Goal: Task Accomplishment & Management: Use online tool/utility

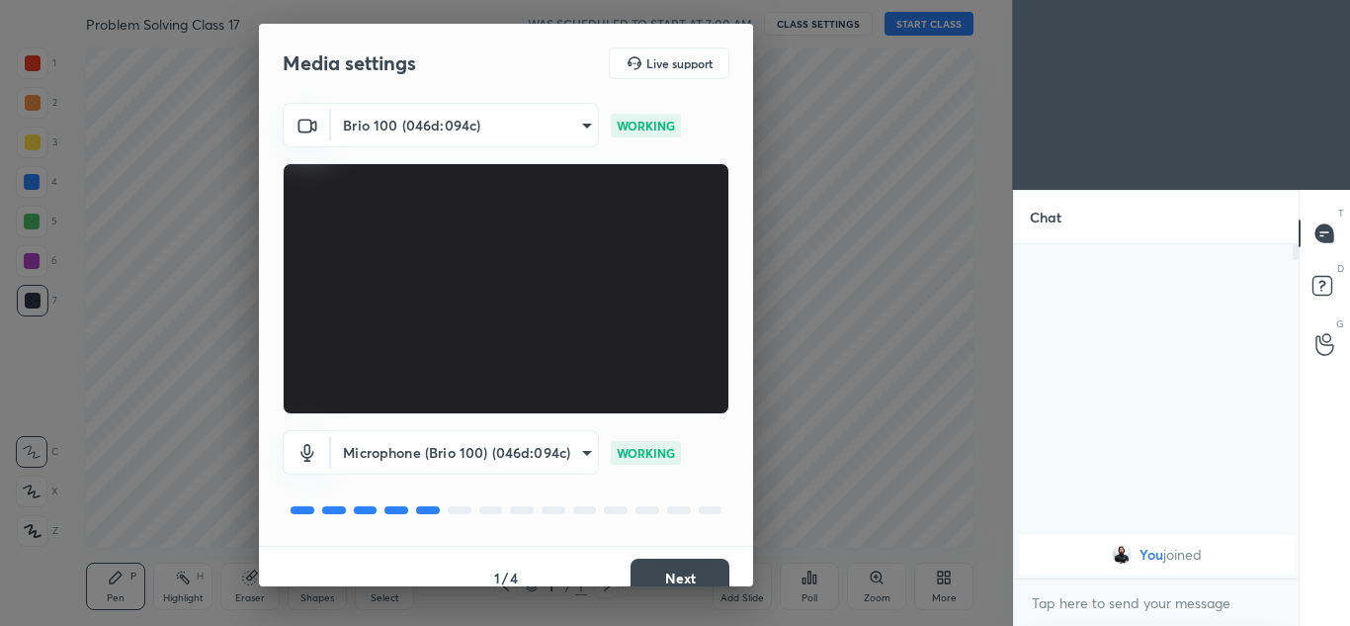
scroll to position [23, 0]
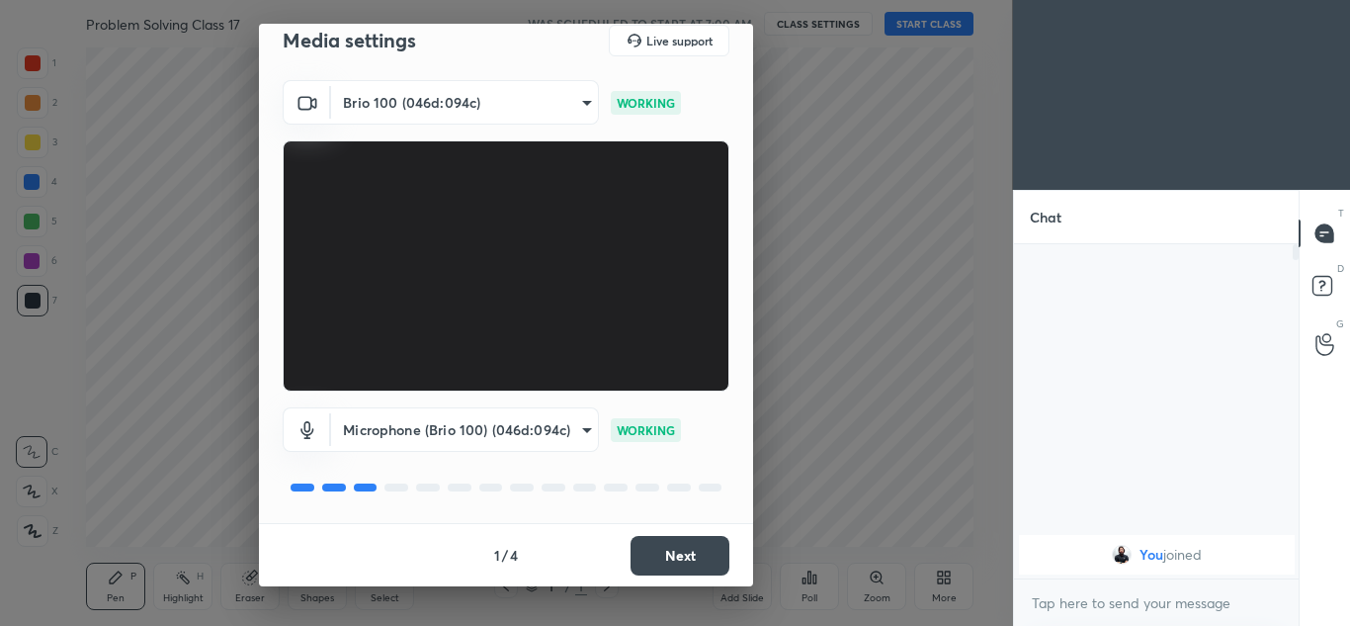
click at [643, 546] on button "Next" at bounding box center [680, 556] width 99 height 40
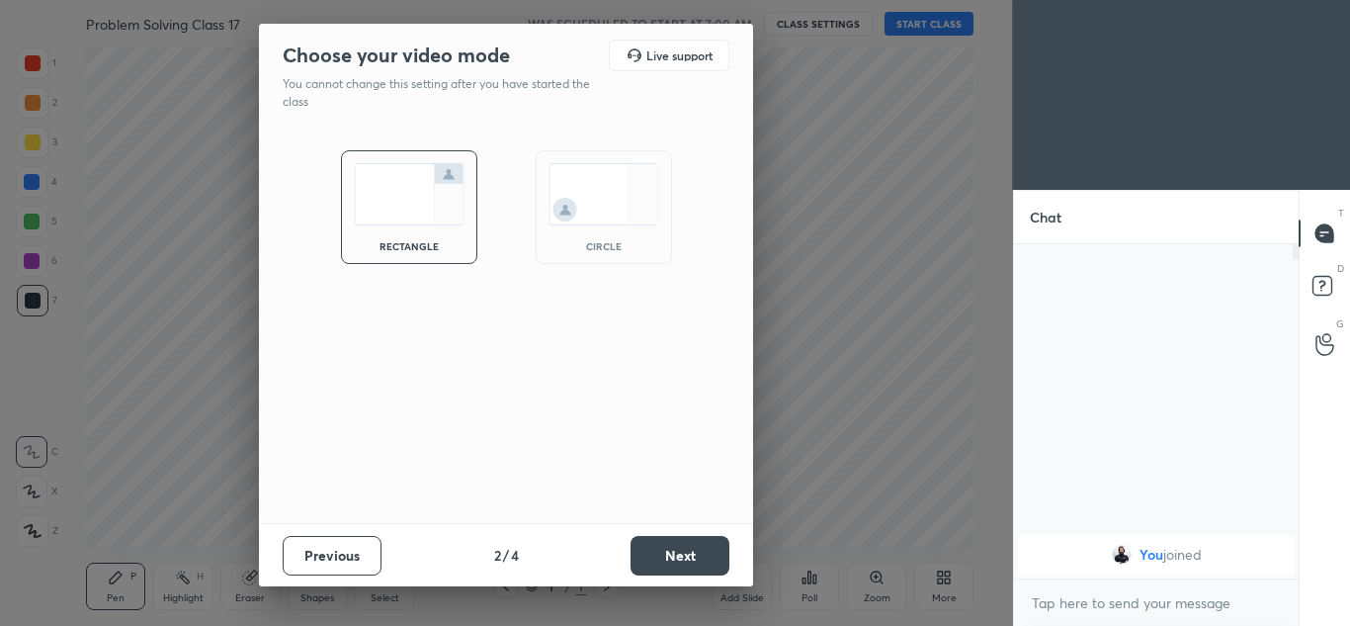
scroll to position [0, 0]
click at [692, 555] on button "Next" at bounding box center [680, 556] width 99 height 40
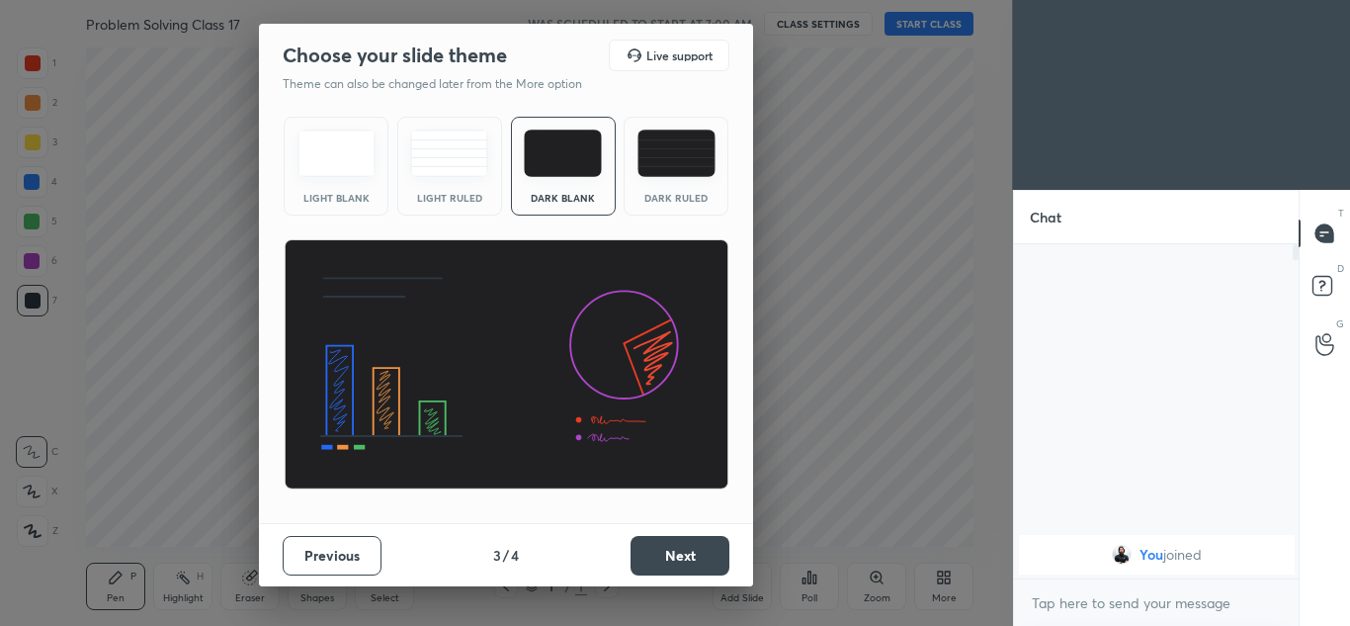
click at [672, 558] on button "Next" at bounding box center [680, 556] width 99 height 40
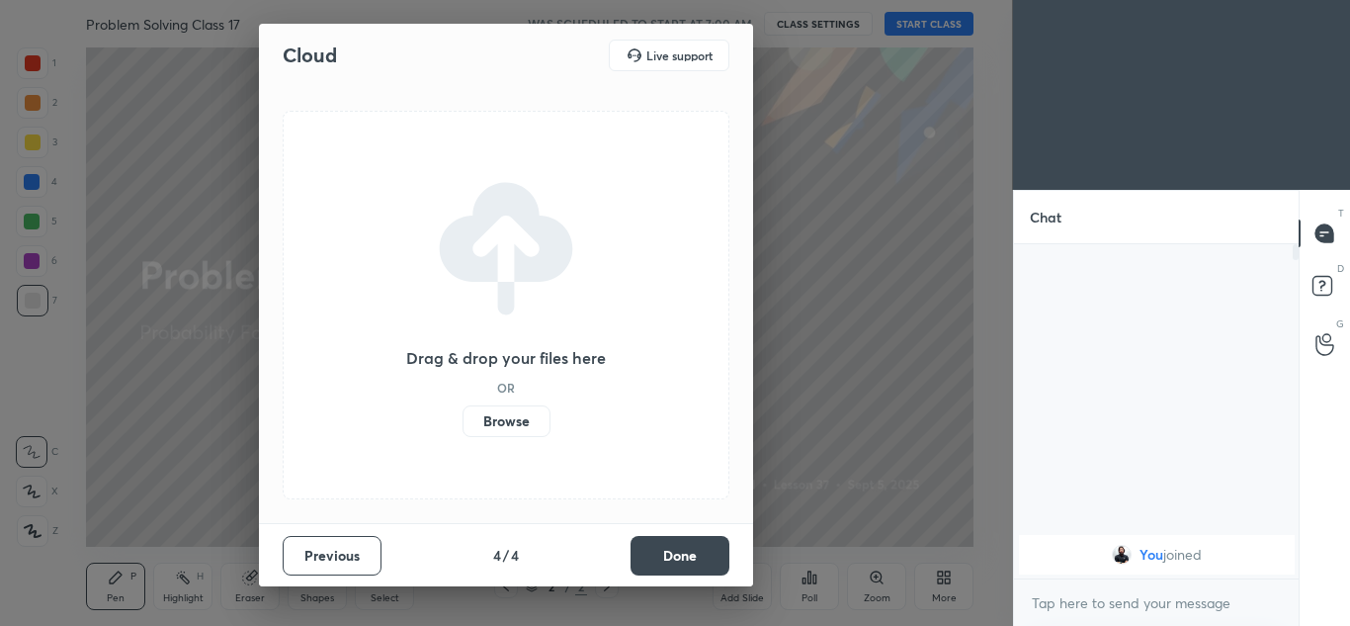
click at [667, 550] on button "Done" at bounding box center [680, 556] width 99 height 40
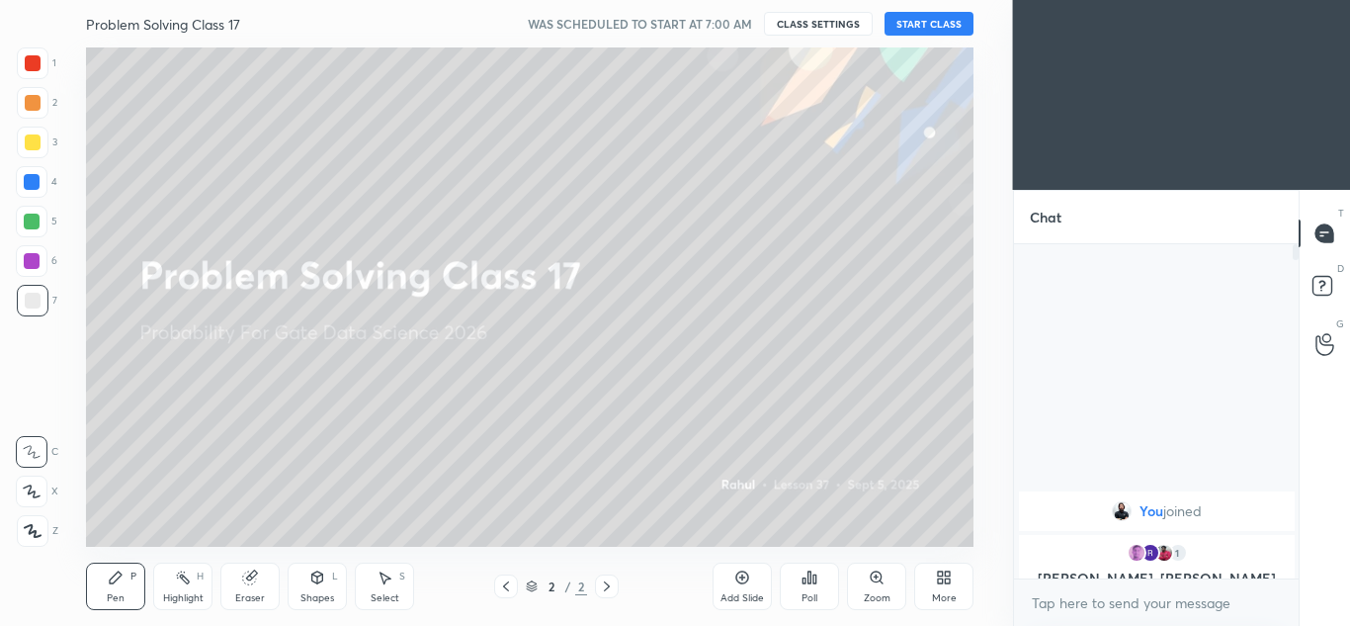
click at [927, 22] on button "START CLASS" at bounding box center [929, 24] width 89 height 24
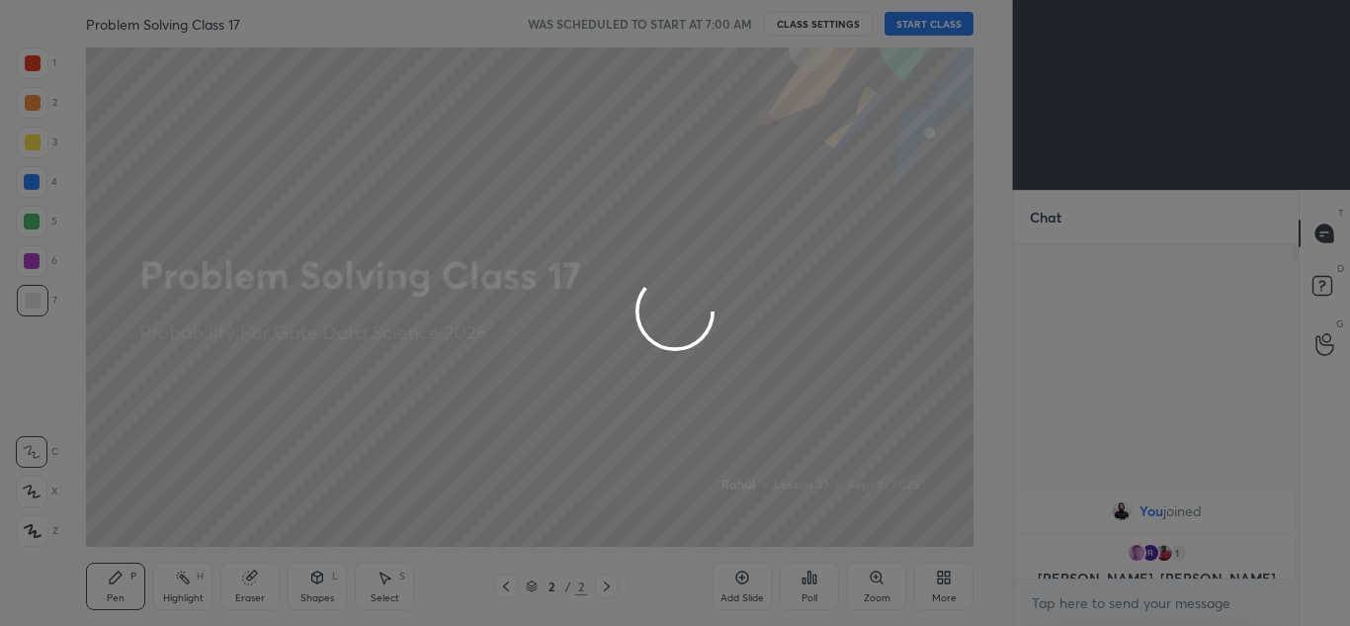
type textarea "x"
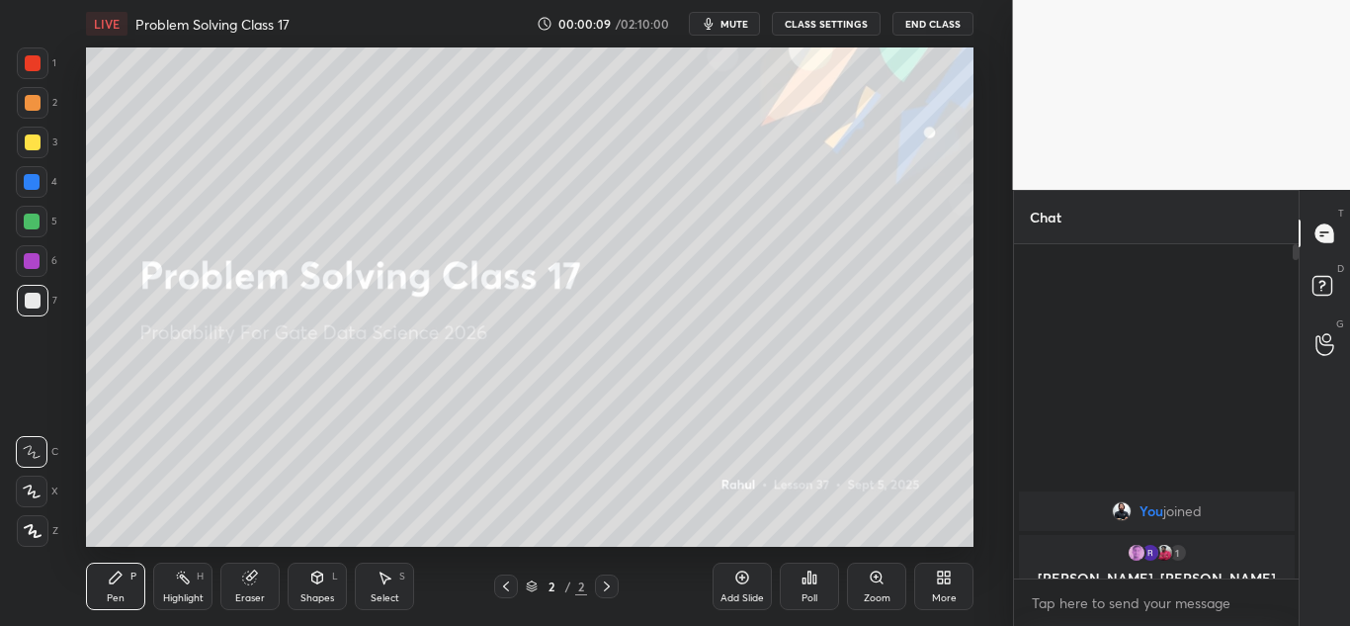
click at [838, 23] on button "CLASS SETTINGS" at bounding box center [826, 24] width 109 height 24
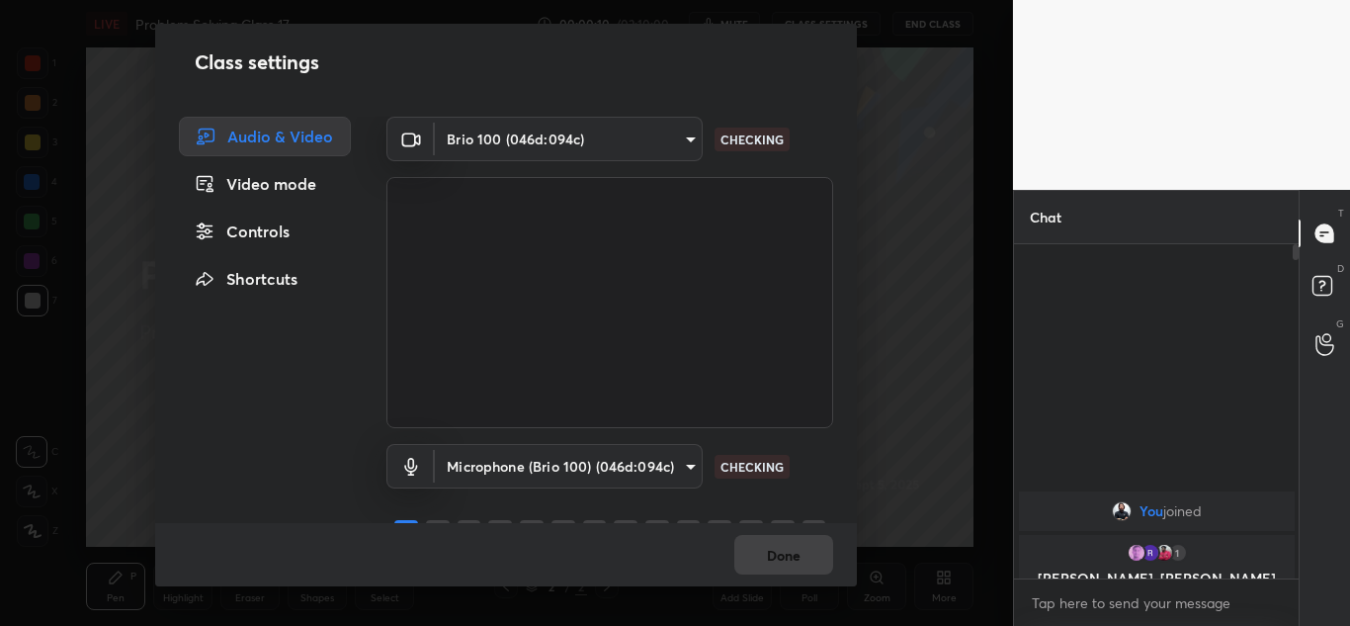
click at [618, 467] on body "1 2 3 4 5 6 7 C X Z C X Z E E Erase all H H LIVE Problem Solving Class 17 00:00…" at bounding box center [675, 313] width 1350 height 626
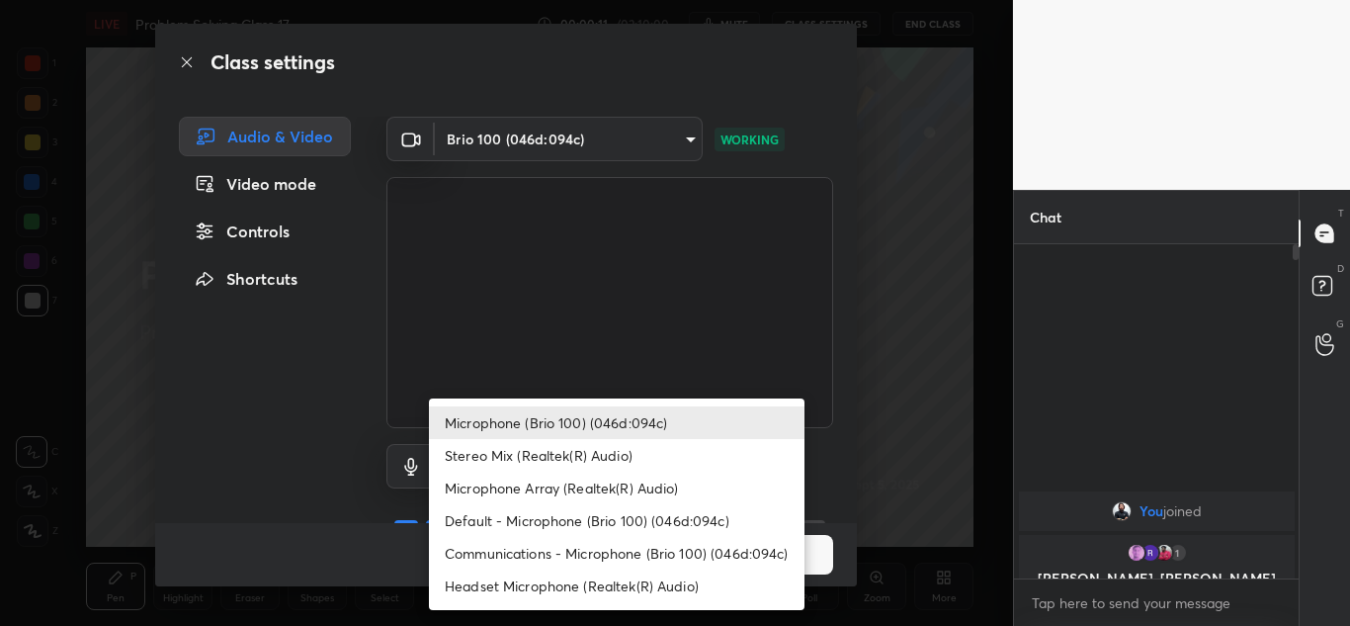
click at [565, 582] on li "Headset Microphone (Realtek(R) Audio)" at bounding box center [617, 585] width 376 height 33
type input "c5357366373ea2228791facba39c50250624b571dc46e3de83a2300c7d444454"
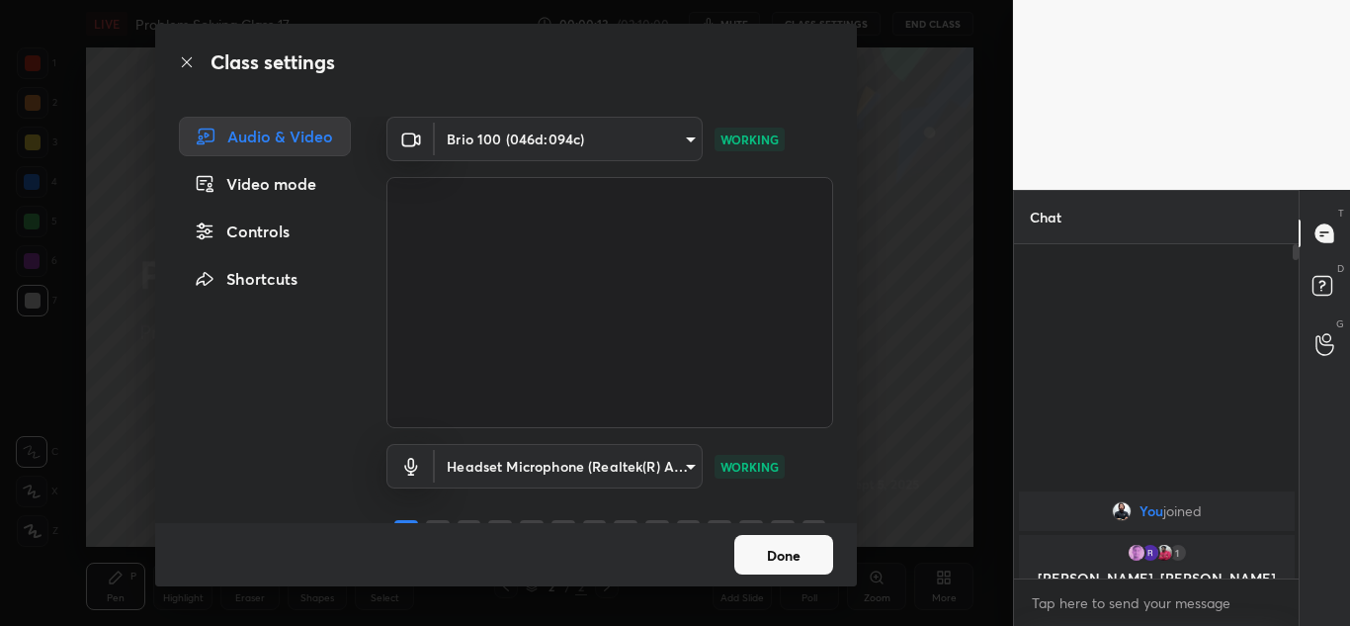
click at [801, 557] on button "Done" at bounding box center [783, 555] width 99 height 40
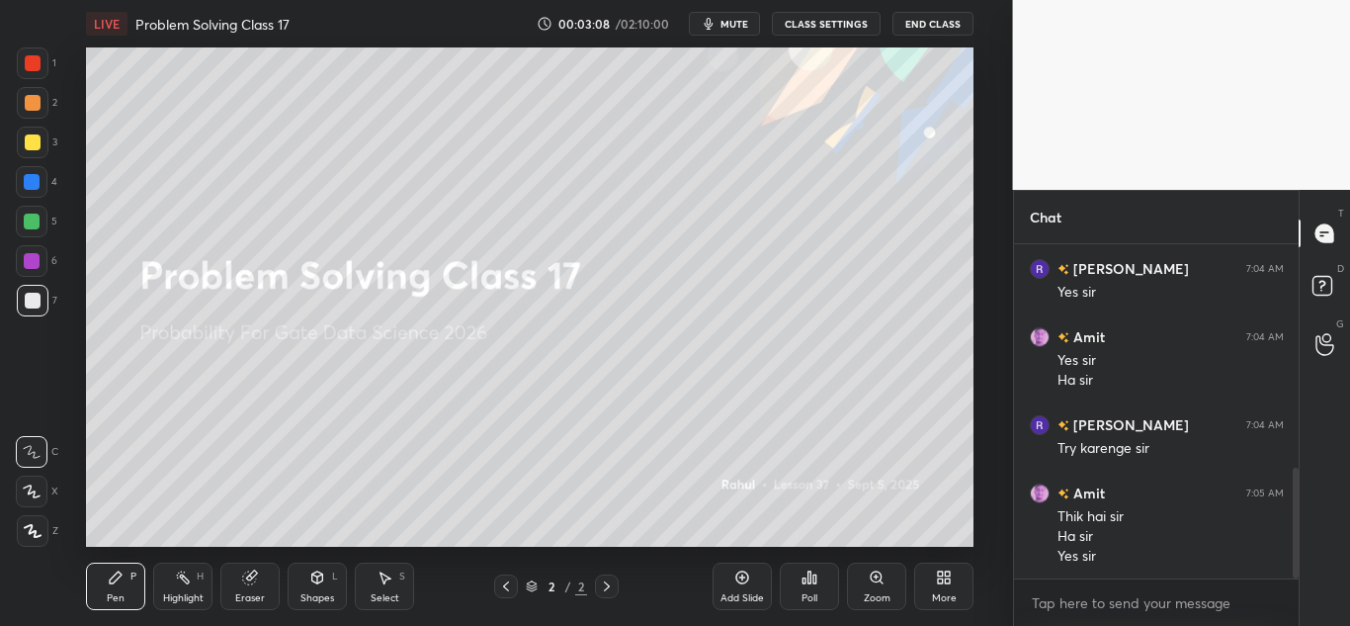
scroll to position [738, 0]
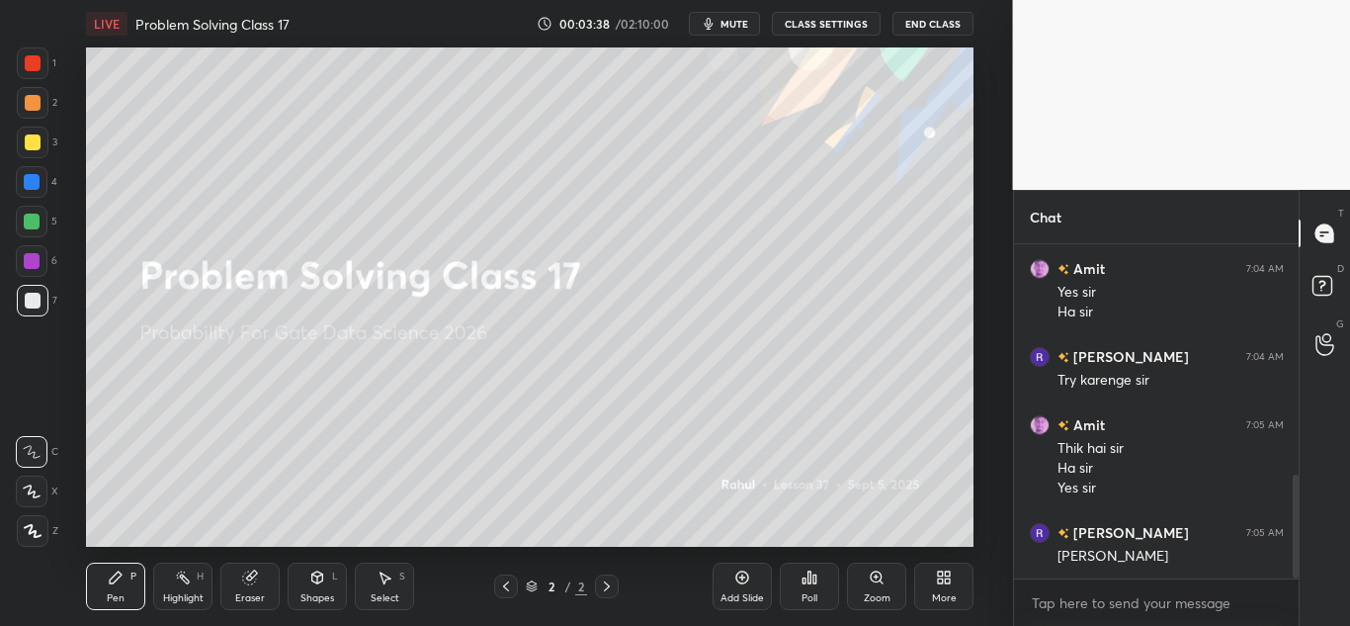
click at [102, 573] on div "Pen P" at bounding box center [115, 585] width 59 height 47
click at [40, 452] on icon at bounding box center [32, 452] width 18 height 14
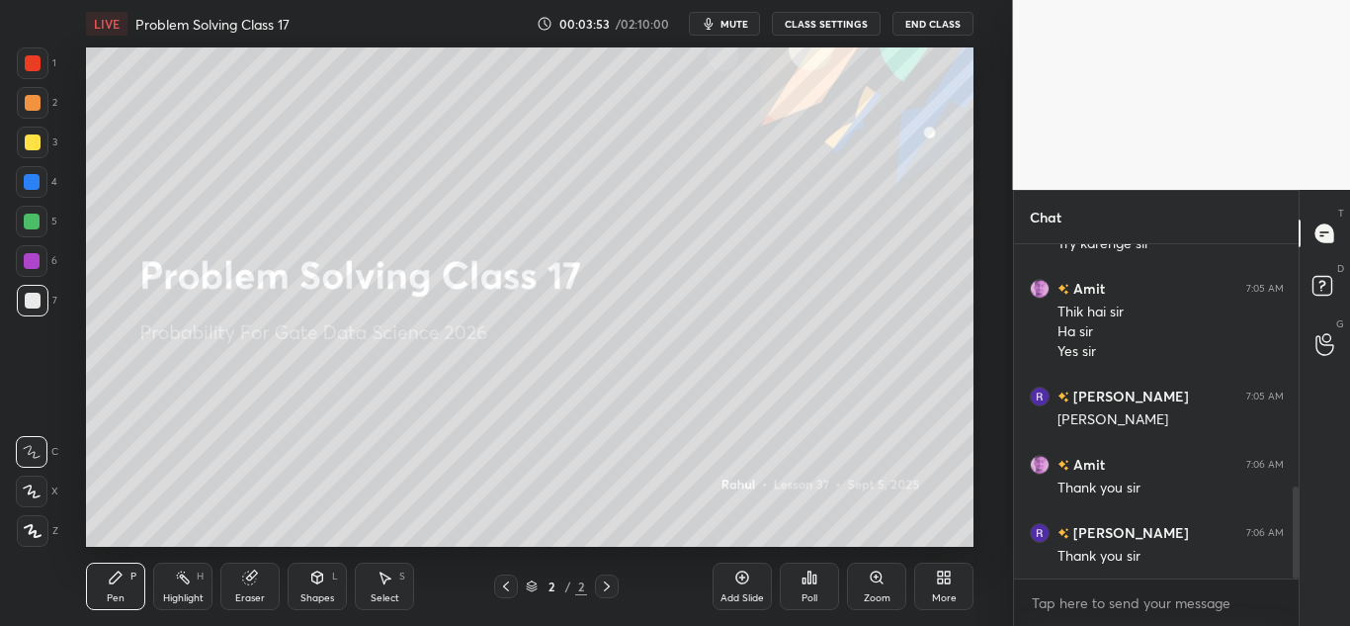
scroll to position [943, 0]
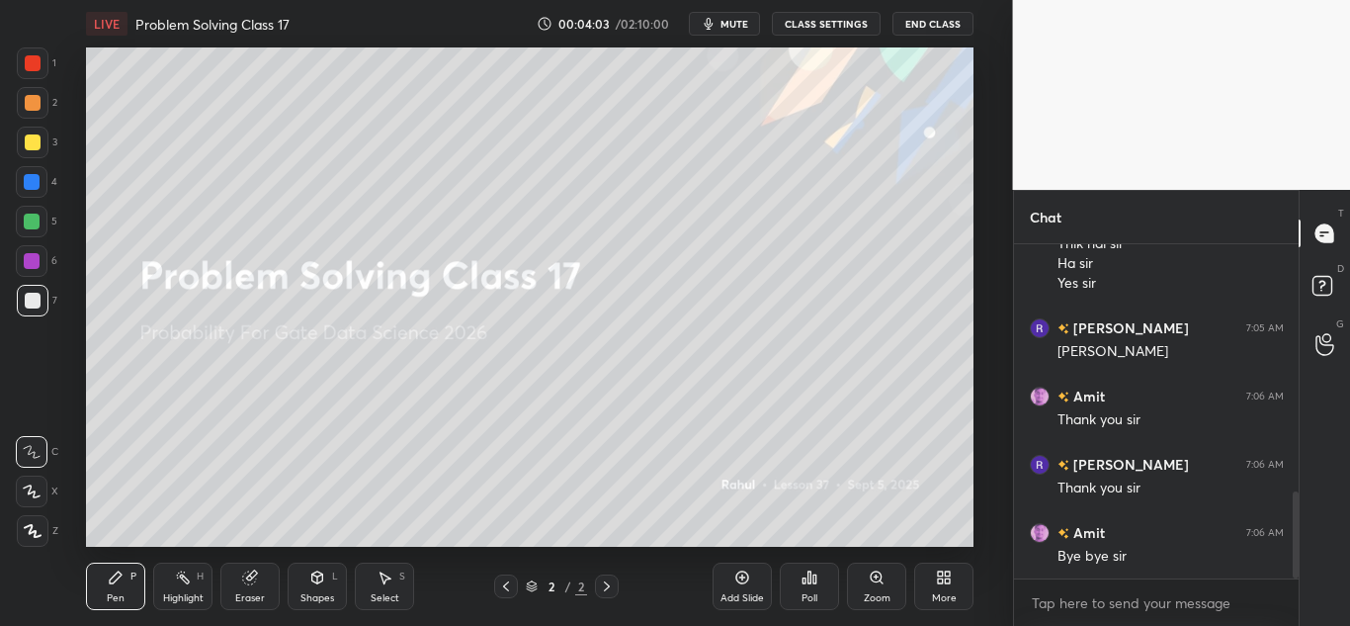
click at [952, 17] on button "End Class" at bounding box center [932, 24] width 81 height 24
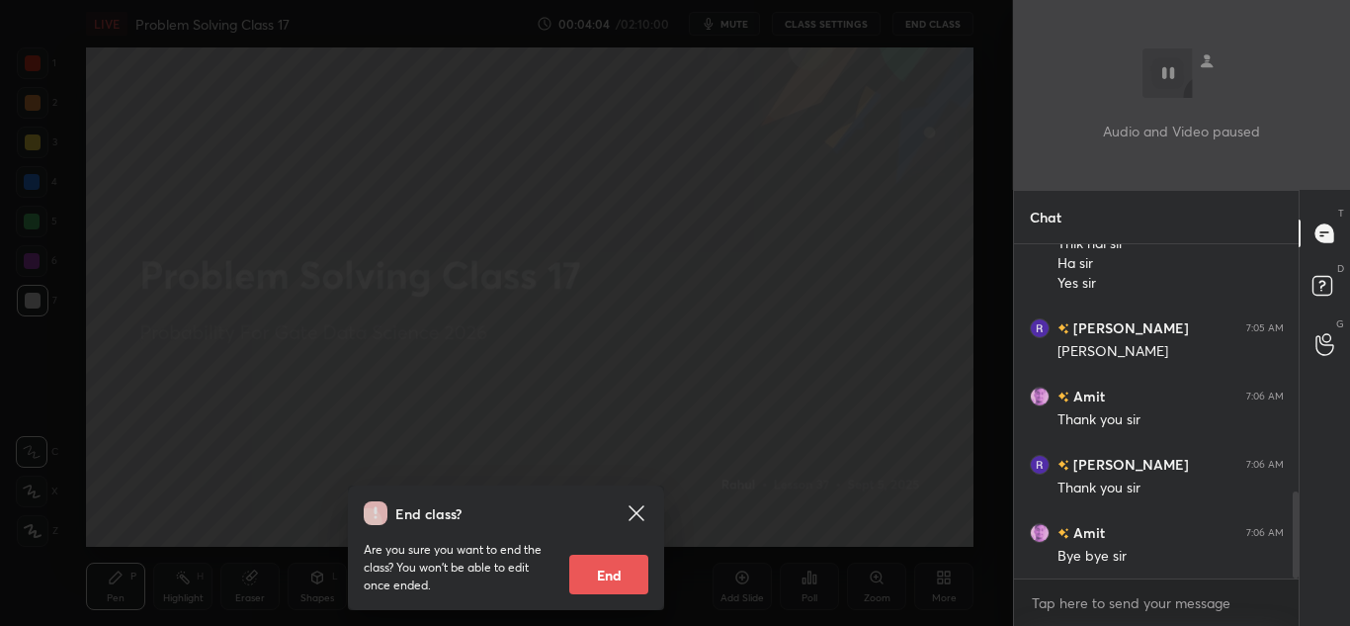
click at [598, 582] on button "End" at bounding box center [608, 574] width 79 height 40
type textarea "x"
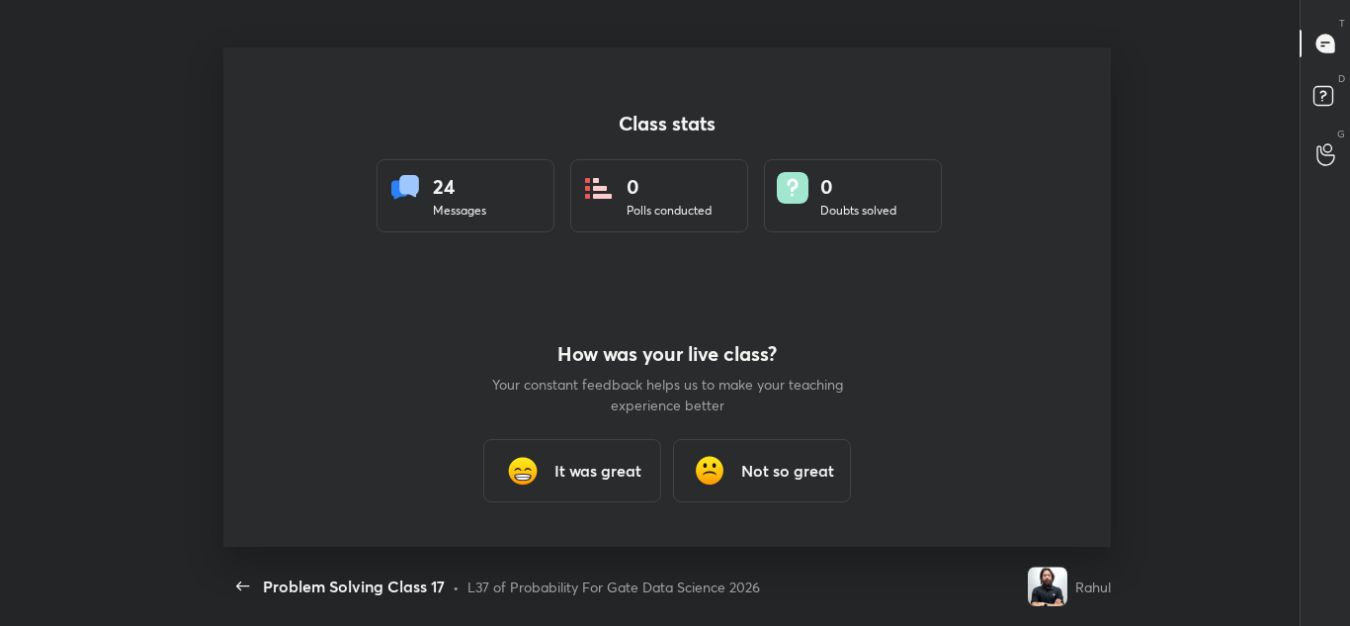
scroll to position [499, 1334]
click at [593, 475] on h3 "It was great" at bounding box center [597, 471] width 87 height 24
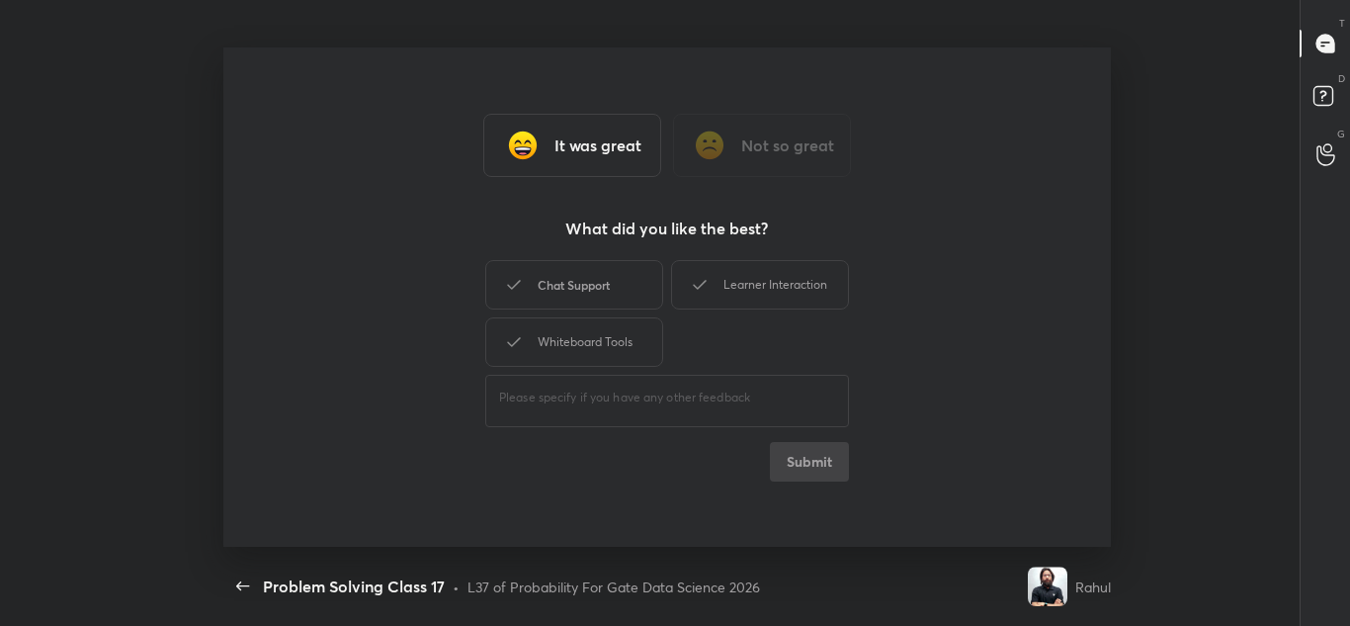
click at [618, 287] on div "Chat Support" at bounding box center [574, 284] width 178 height 49
click at [614, 317] on div "Whiteboard Tools" at bounding box center [574, 341] width 178 height 49
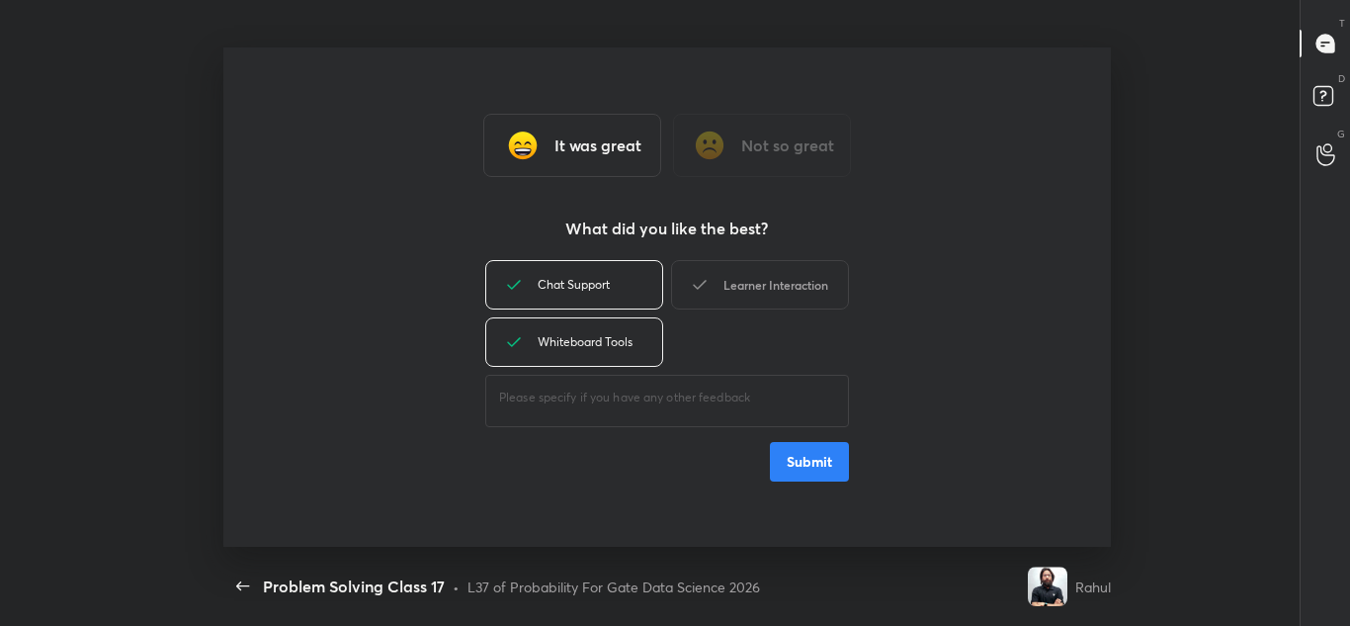
click at [728, 271] on div "Learner Interaction" at bounding box center [760, 284] width 178 height 49
click at [819, 458] on button "Submit" at bounding box center [809, 462] width 79 height 40
